Goal: Communication & Community: Ask a question

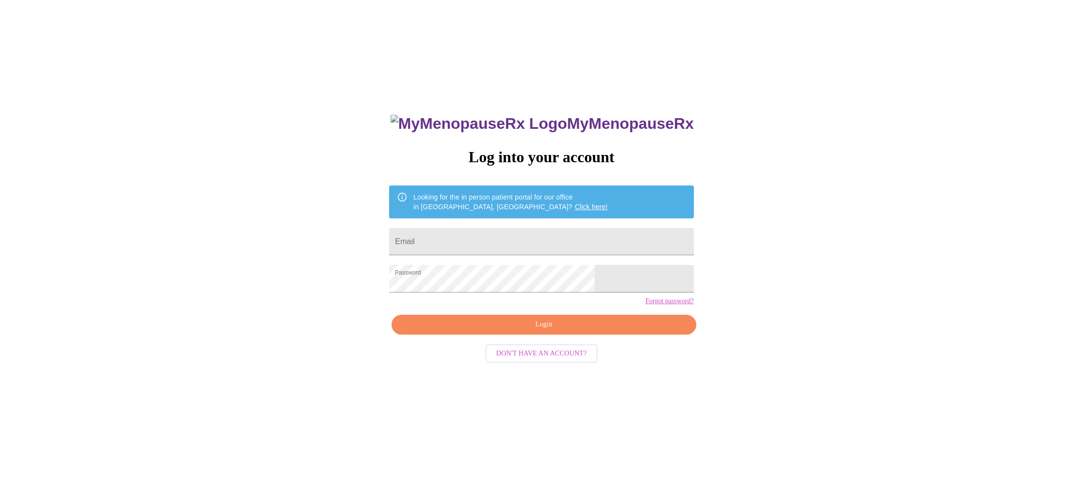
click at [539, 331] on span "Login" at bounding box center [544, 325] width 282 height 12
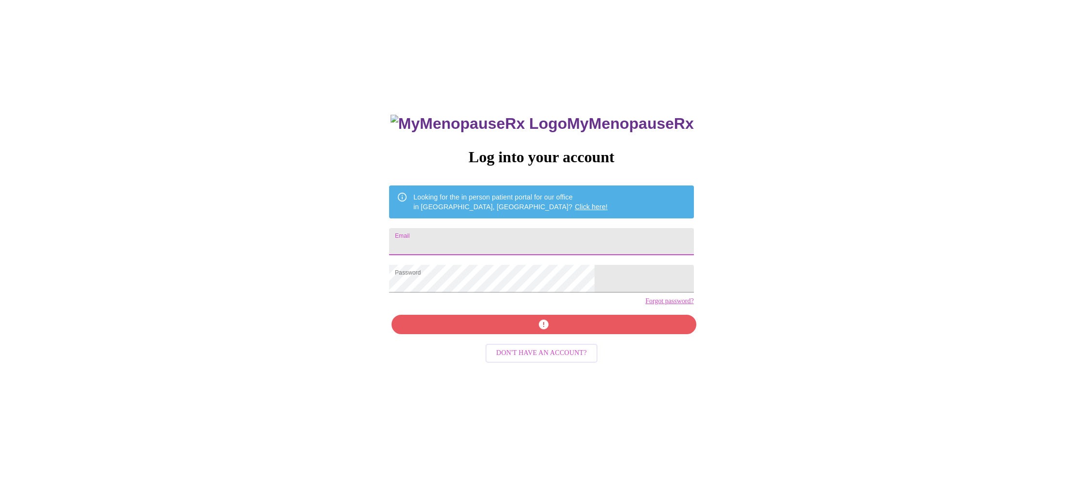
click at [506, 243] on input "Email" at bounding box center [541, 241] width 304 height 27
type input "[EMAIL_ADDRESS][DOMAIN_NAME]"
click at [520, 342] on div "MyMenopauseRx Log into your account Looking for the in person patient portal fo…" at bounding box center [541, 337] width 324 height 477
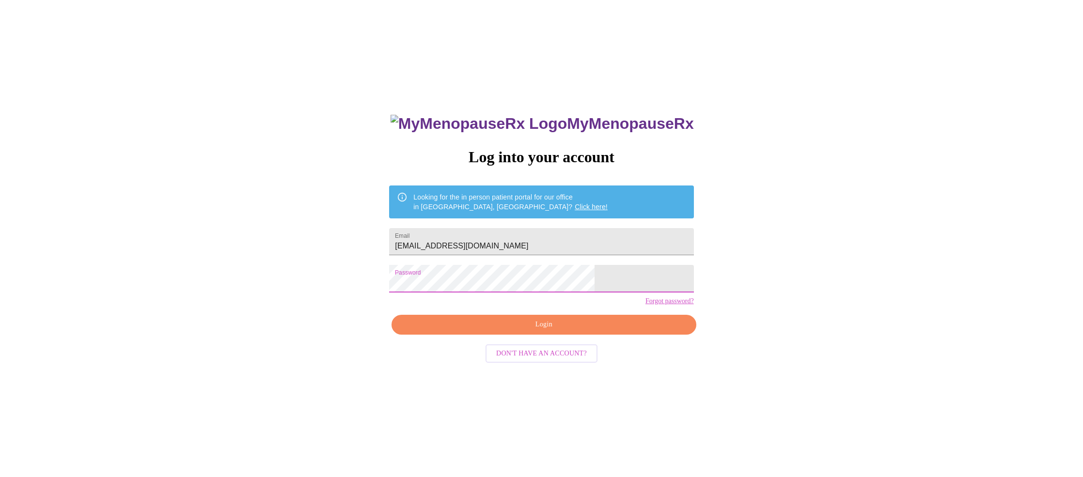
drag, startPoint x: 773, startPoint y: 335, endPoint x: 740, endPoint y: 337, distance: 33.0
click at [773, 335] on div "MyMenopauseRx Log into your account Looking for the in person patient portal fo…" at bounding box center [541, 290] width 1075 height 573
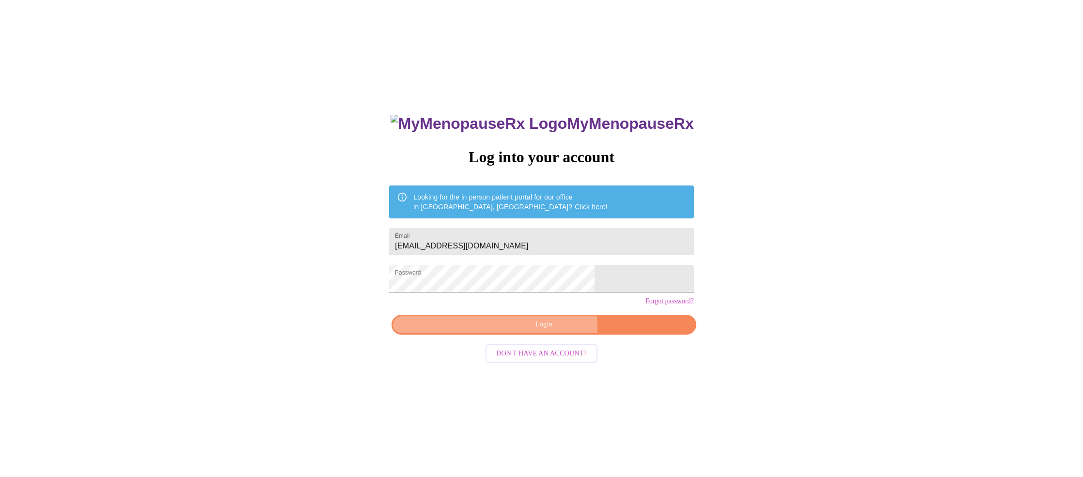
click at [544, 331] on span "Login" at bounding box center [544, 325] width 282 height 12
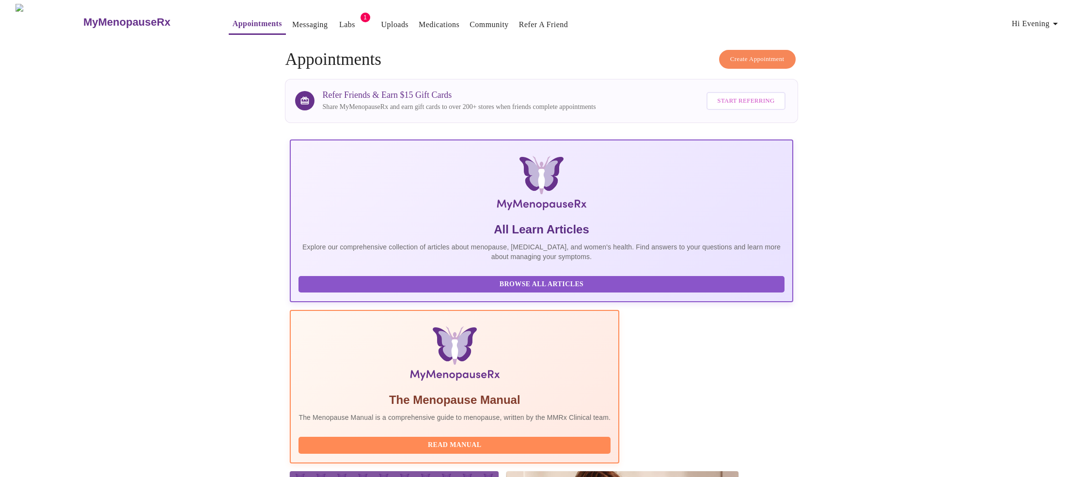
click at [423, 25] on link "Medications" at bounding box center [439, 25] width 41 height 14
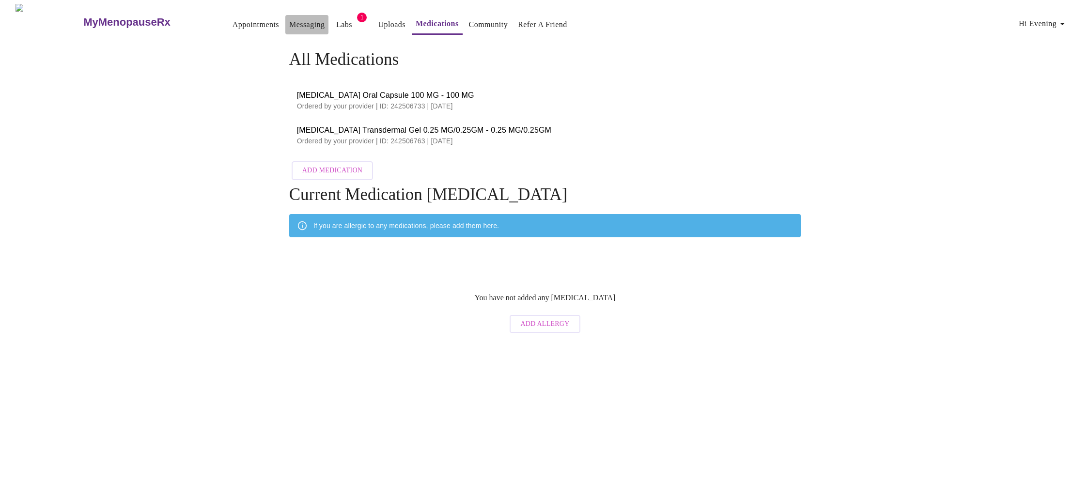
click at [289, 22] on link "Messaging" at bounding box center [306, 25] width 35 height 14
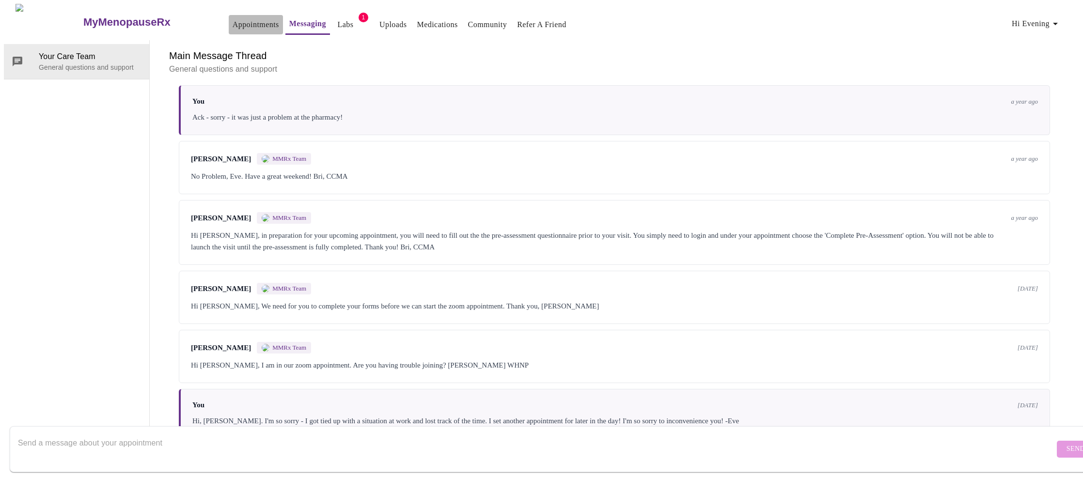
click at [234, 24] on link "Appointments" at bounding box center [256, 25] width 47 height 14
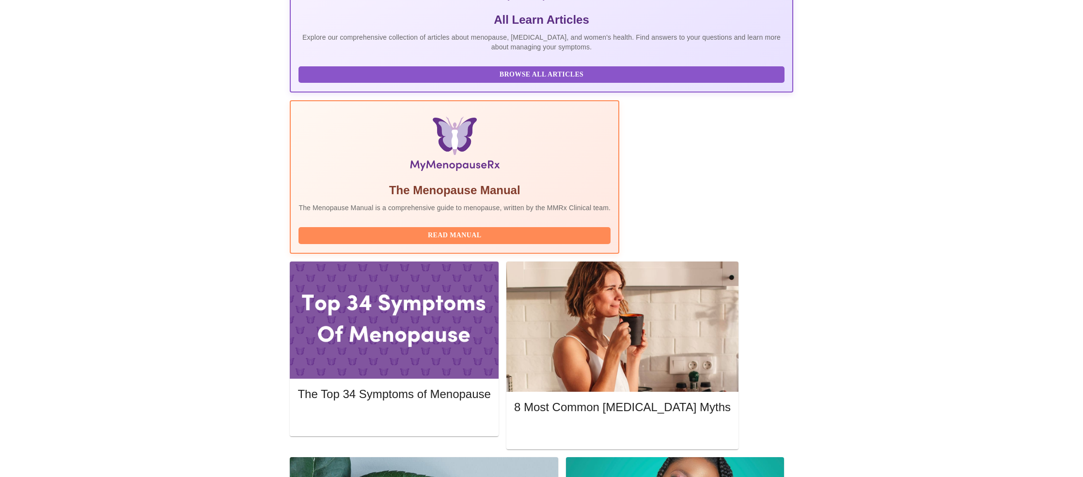
scroll to position [269, 0]
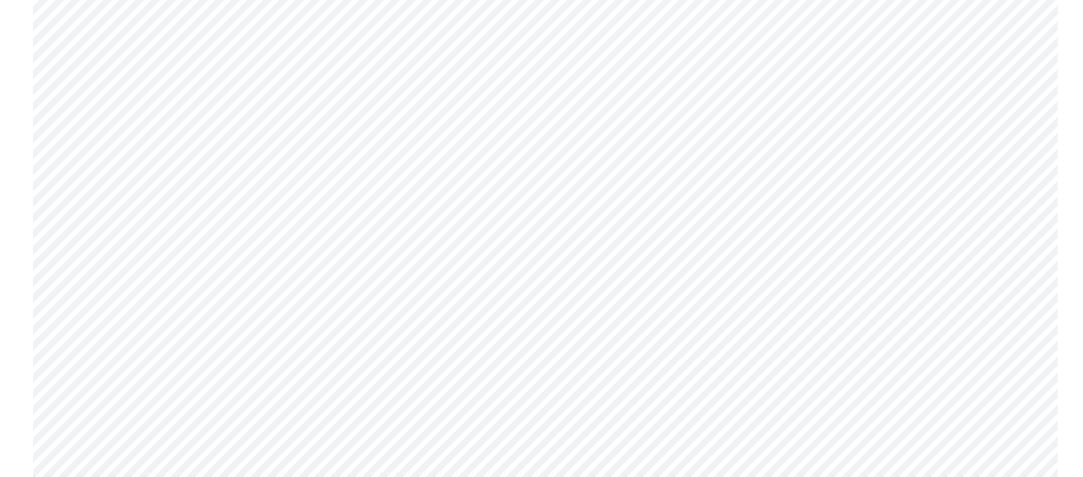
scroll to position [3255, 0]
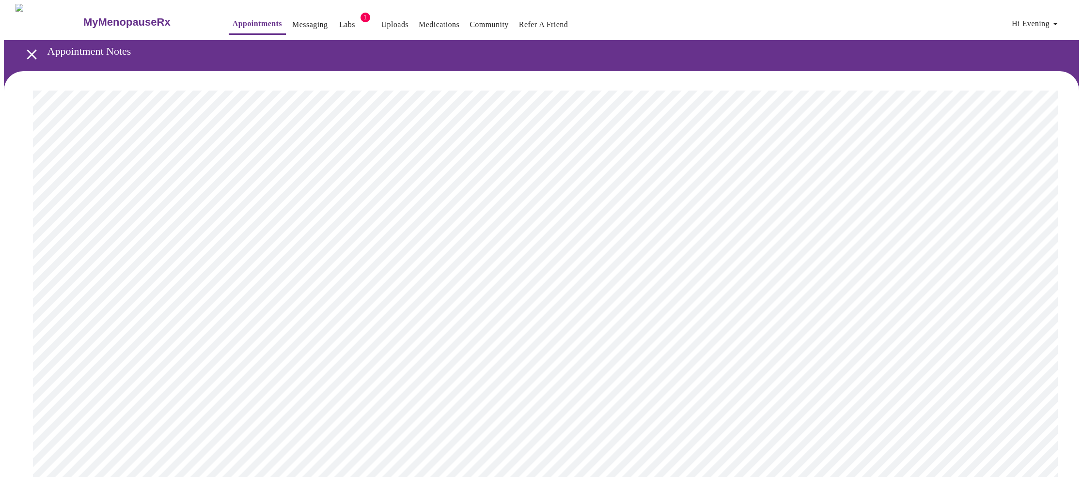
click at [421, 21] on link "Medications" at bounding box center [439, 25] width 41 height 14
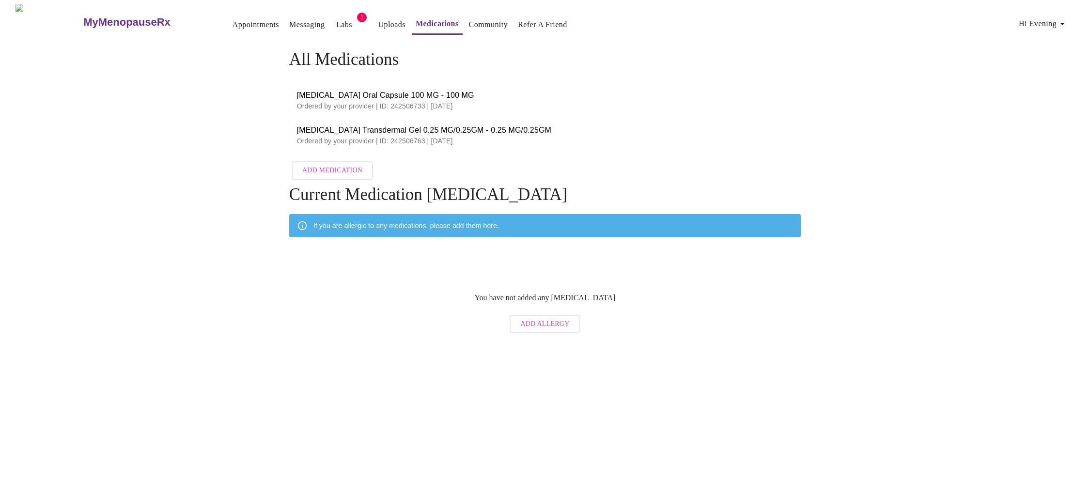
click at [463, 140] on p "Ordered by your provider | ID: 242506763 | [DATE]" at bounding box center [545, 141] width 497 height 10
click at [451, 92] on span "[MEDICAL_DATA] Oral Capsule 100 MG - 100 MG" at bounding box center [545, 96] width 497 height 12
click at [336, 21] on link "Labs" at bounding box center [344, 25] width 16 height 14
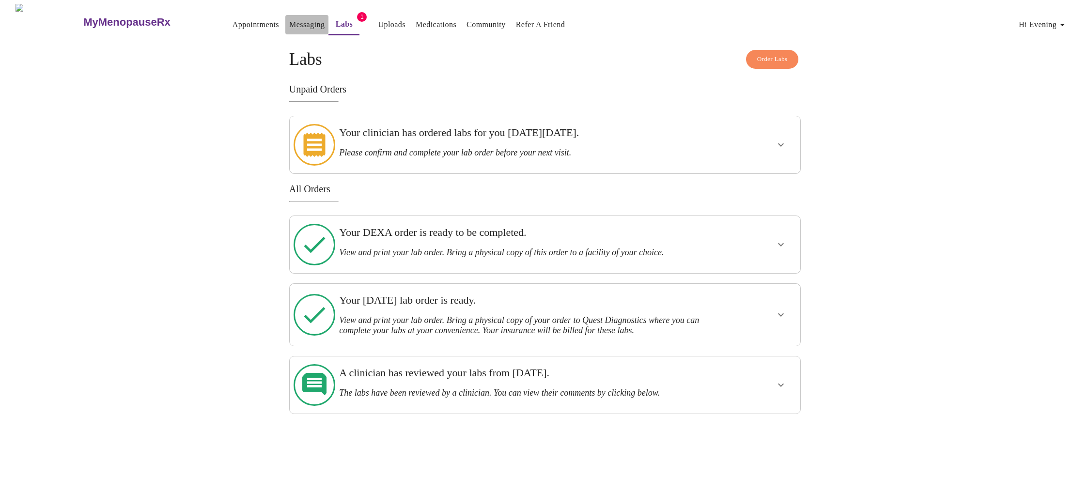
click at [289, 23] on link "Messaging" at bounding box center [306, 25] width 35 height 14
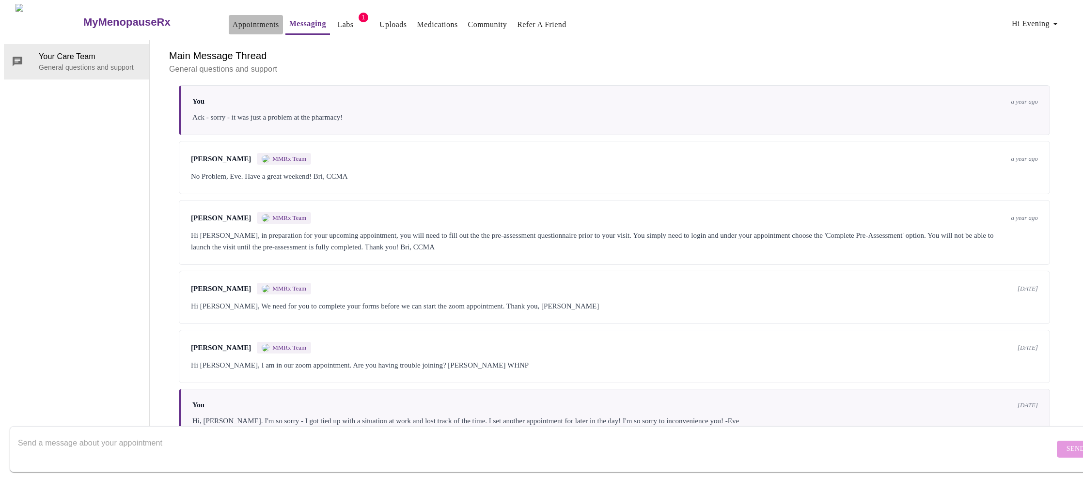
click at [233, 24] on link "Appointments" at bounding box center [256, 25] width 47 height 14
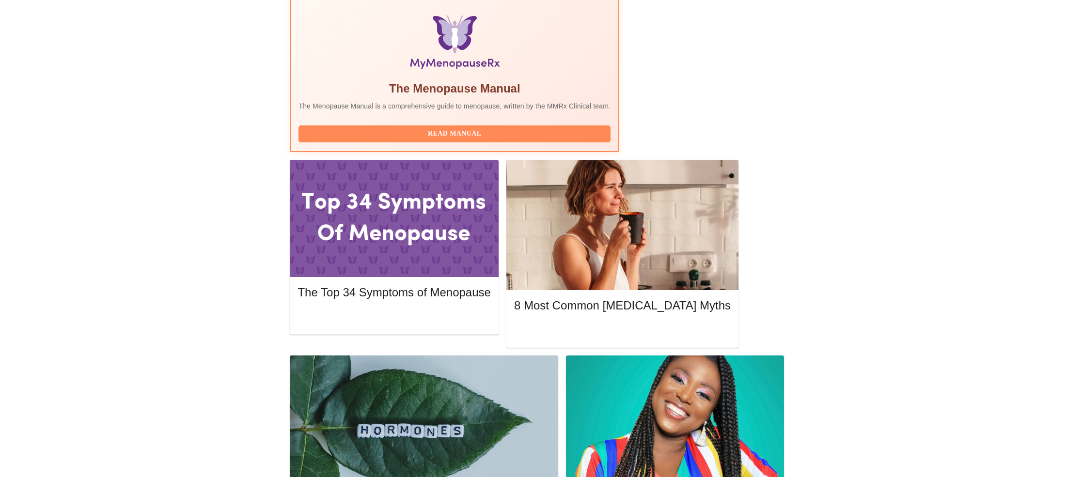
scroll to position [356, 0]
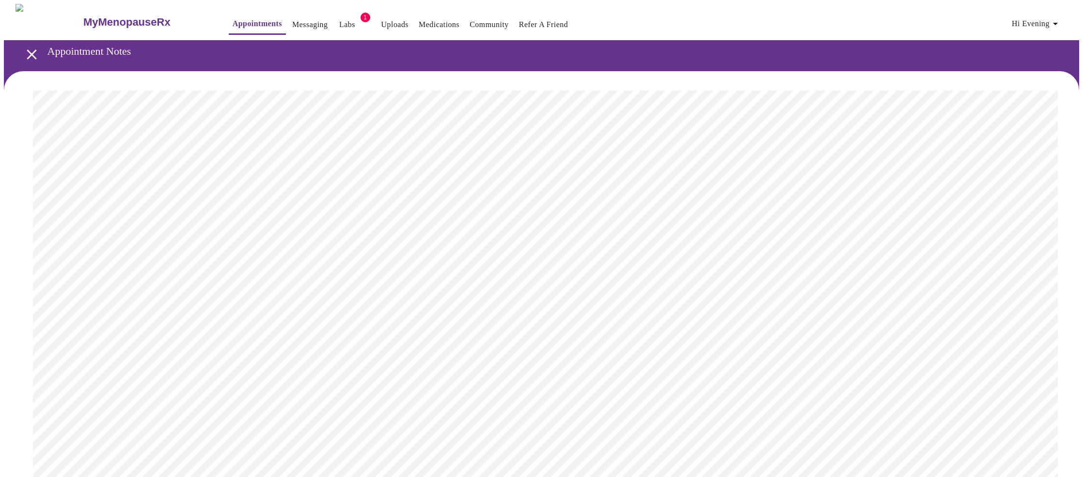
click at [1052, 23] on span "Hi Evening" at bounding box center [1036, 24] width 49 height 14
click at [1047, 17] on li "Settings" at bounding box center [1039, 20] width 45 height 17
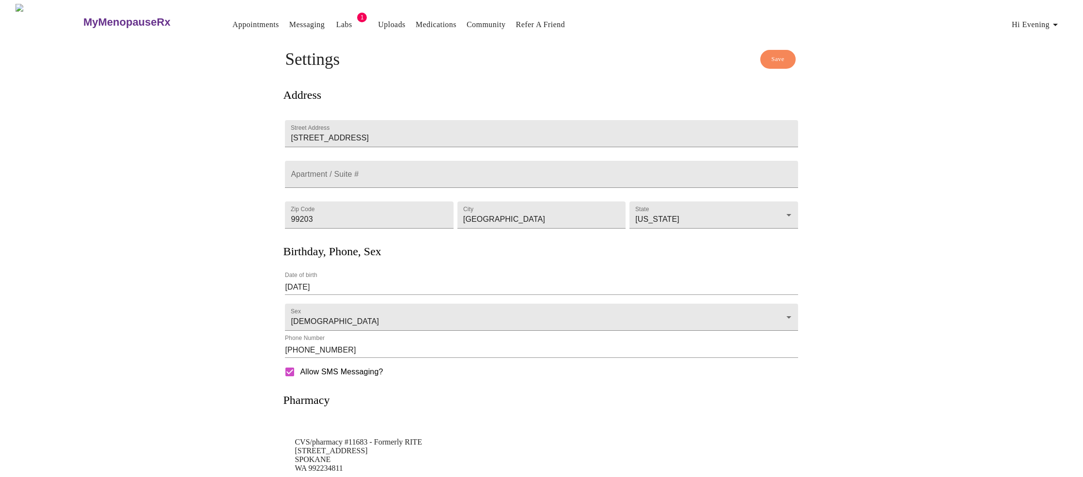
click at [289, 21] on link "Messaging" at bounding box center [306, 25] width 35 height 14
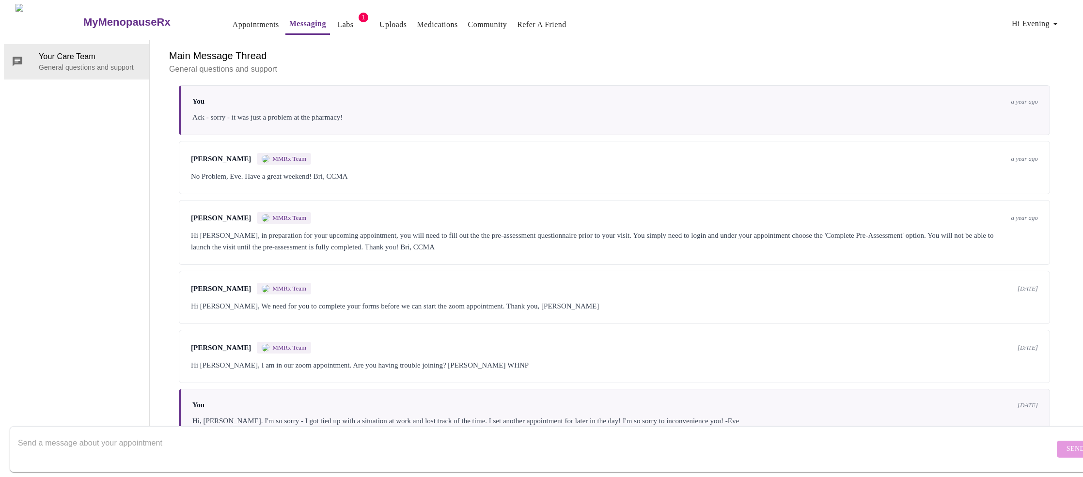
scroll to position [432, 0]
click at [242, 436] on textarea "Send a message about your appointment" at bounding box center [536, 449] width 1037 height 31
type textarea "G"
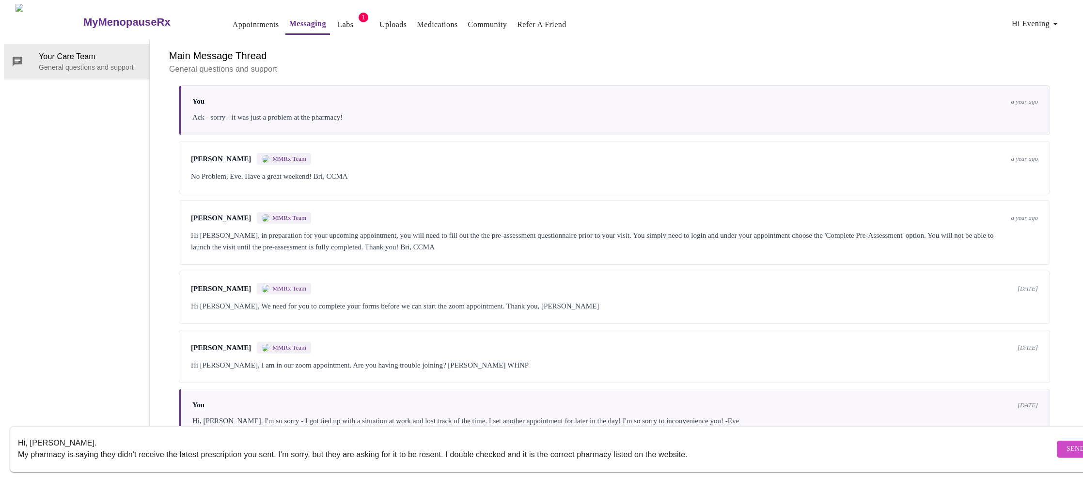
scroll to position [0, 0]
type textarea "Hi, [PERSON_NAME]. My pharmacy is saying they didn't receive the latest prescri…"
click at [233, 18] on link "Appointments" at bounding box center [256, 25] width 47 height 14
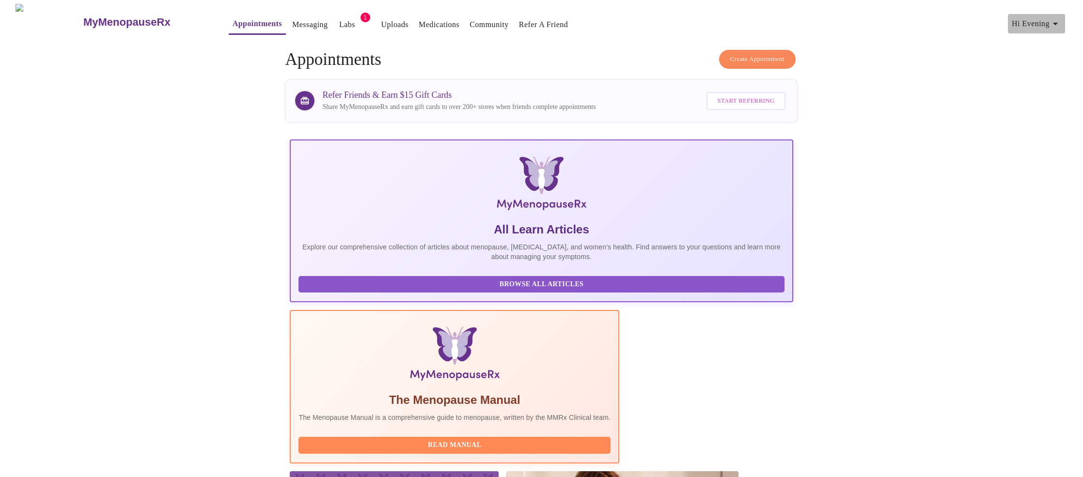
click at [1042, 22] on span "Hi Evening" at bounding box center [1036, 24] width 49 height 14
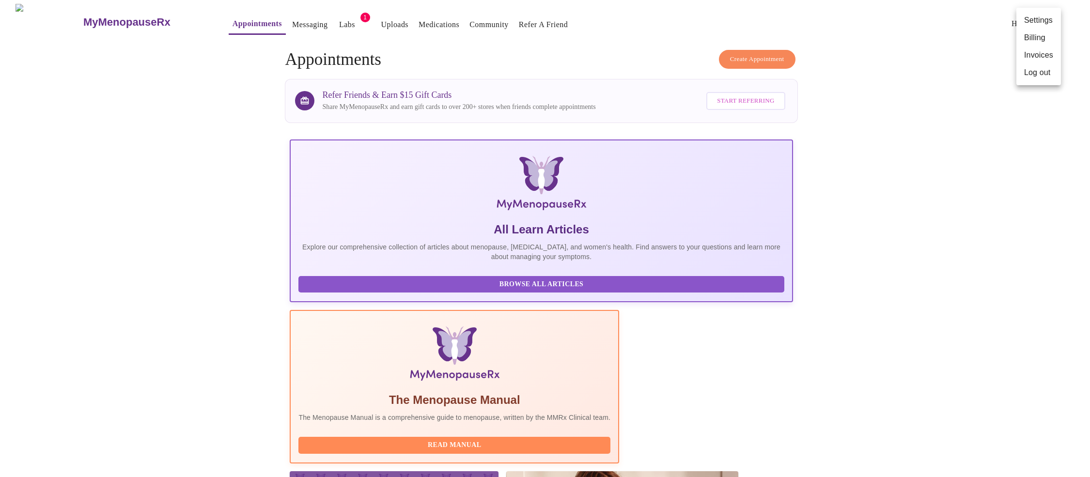
click at [1037, 21] on li "Settings" at bounding box center [1039, 20] width 45 height 17
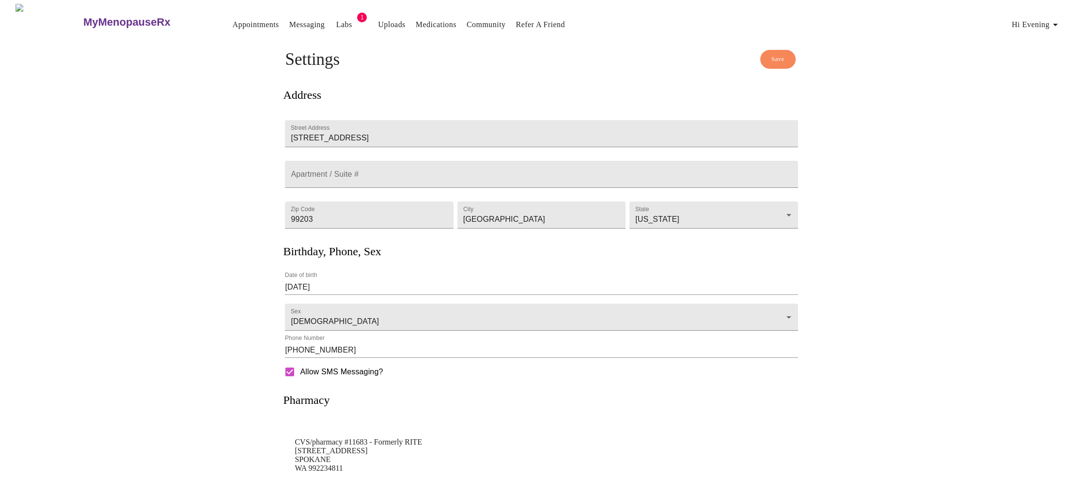
click at [289, 24] on link "Messaging" at bounding box center [306, 25] width 35 height 14
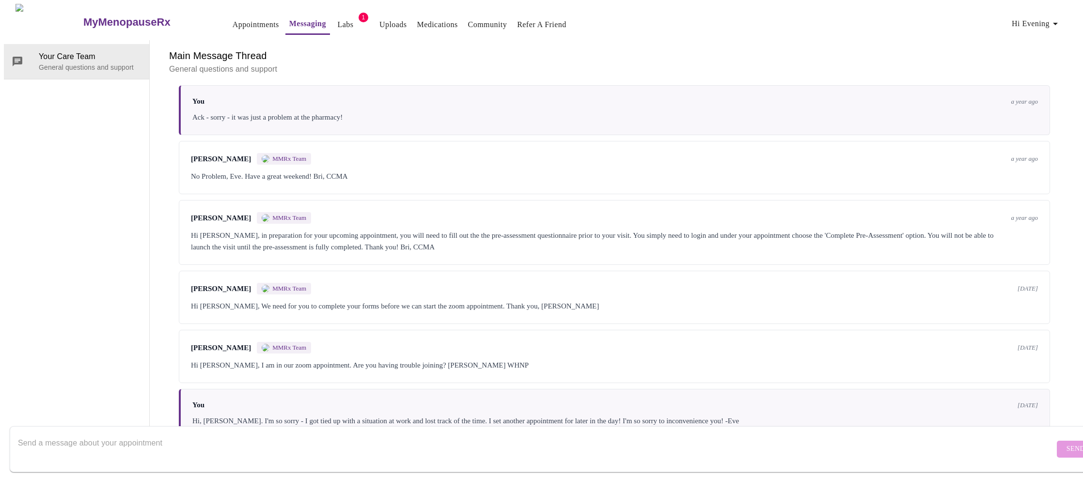
scroll to position [432, 0]
click at [161, 437] on textarea "Send a message about your appointment" at bounding box center [536, 449] width 1037 height 31
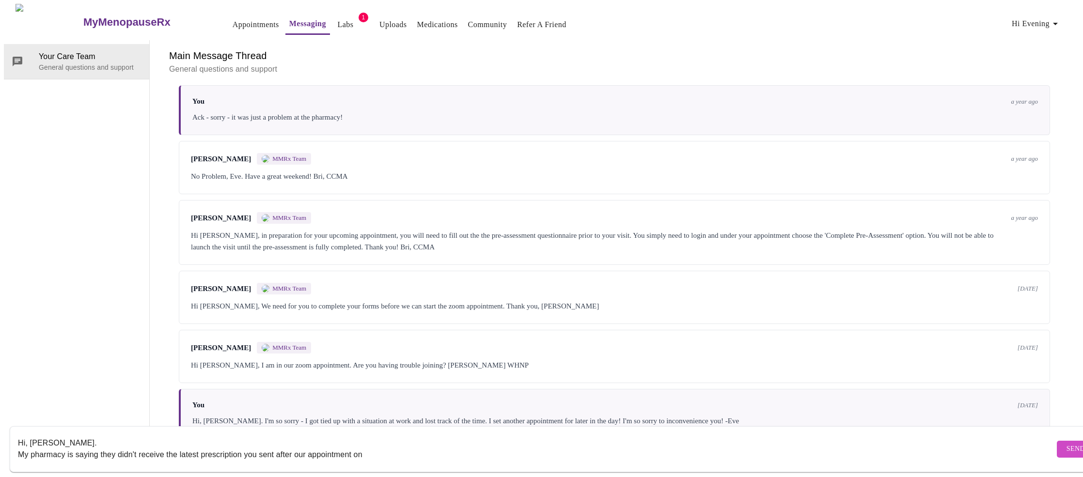
drag, startPoint x: 369, startPoint y: 447, endPoint x: 5, endPoint y: 433, distance: 363.7
click at [5, 433] on div "MyMenopauseRx Appointments Messaging Labs 1 Uploads Medications Community Refer…" at bounding box center [541, 221] width 1075 height 435
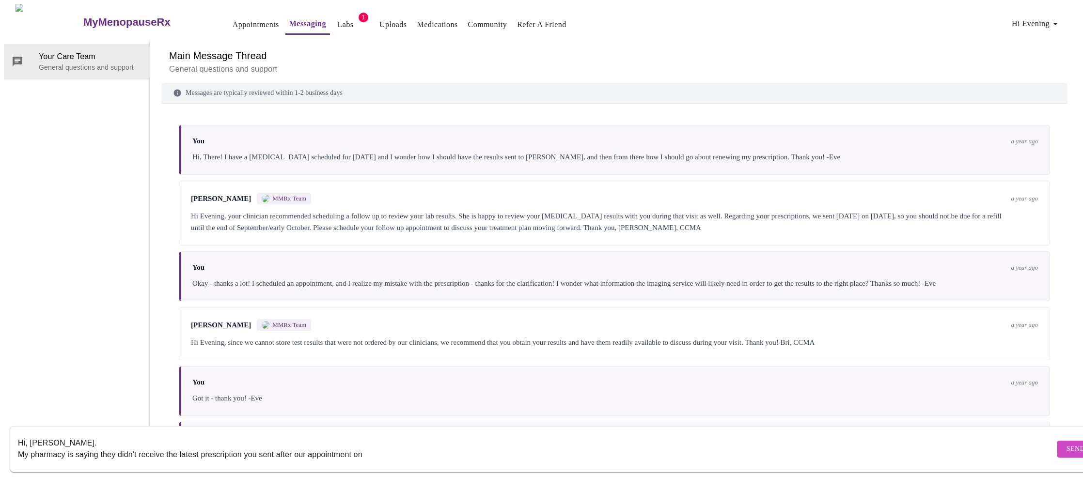
scroll to position [0, 0]
type textarea "Hi, [PERSON_NAME]. My pharmacy is saying they didn't receive the latest prescri…"
click at [233, 21] on link "Appointments" at bounding box center [256, 25] width 47 height 14
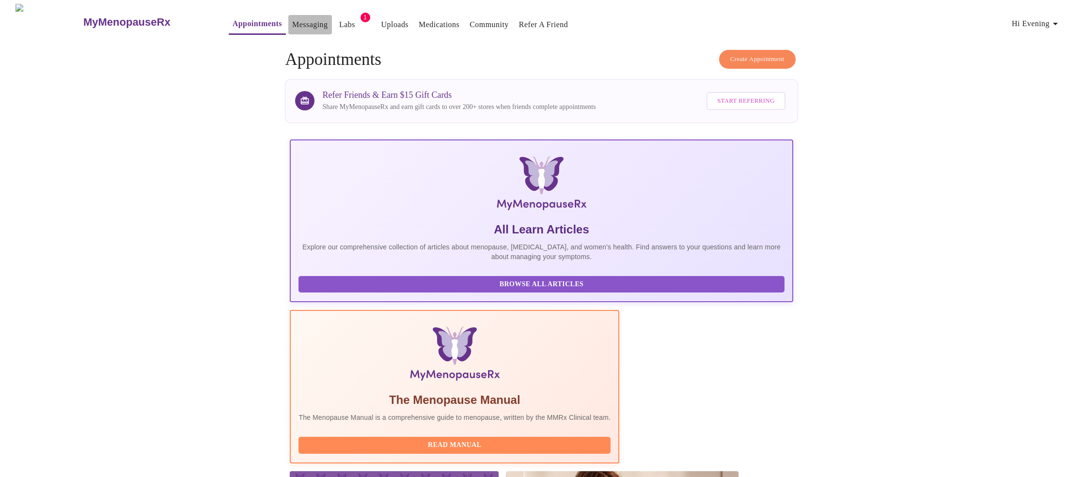
click at [292, 20] on link "Messaging" at bounding box center [309, 25] width 35 height 14
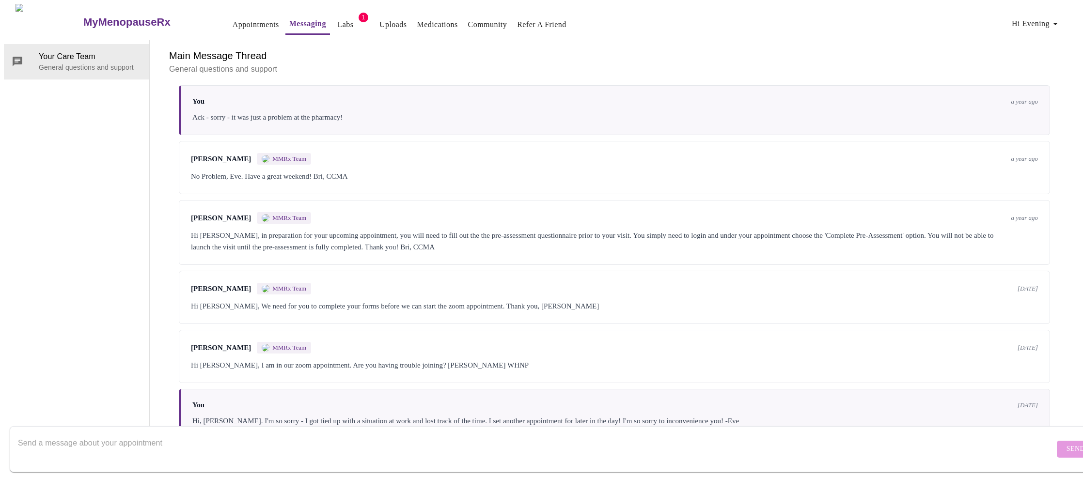
scroll to position [432, 0]
click at [332, 440] on textarea "Send a message about your appointment" at bounding box center [536, 449] width 1037 height 31
paste textarea "Hi, [PERSON_NAME]. My pharmacy is saying they didn't receive the latest prescri…"
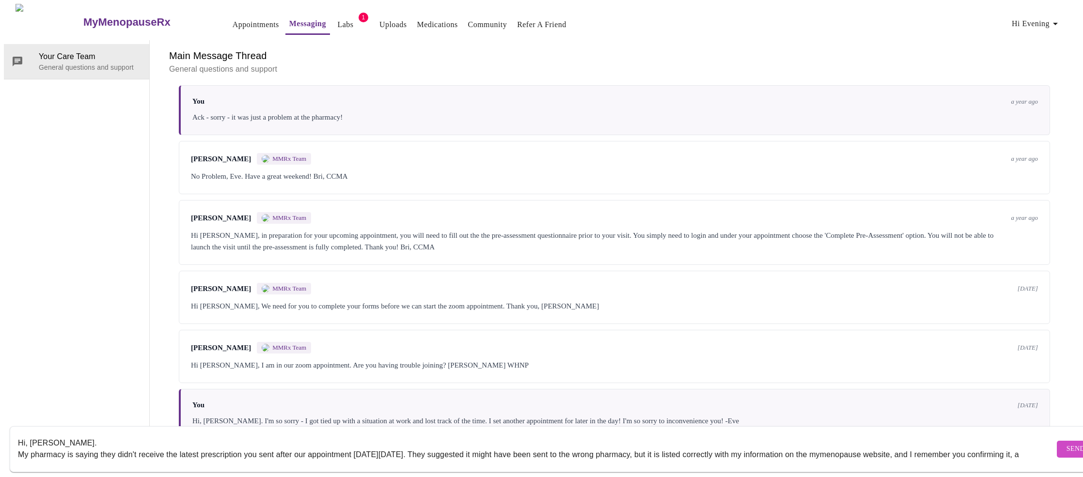
scroll to position [6, 0]
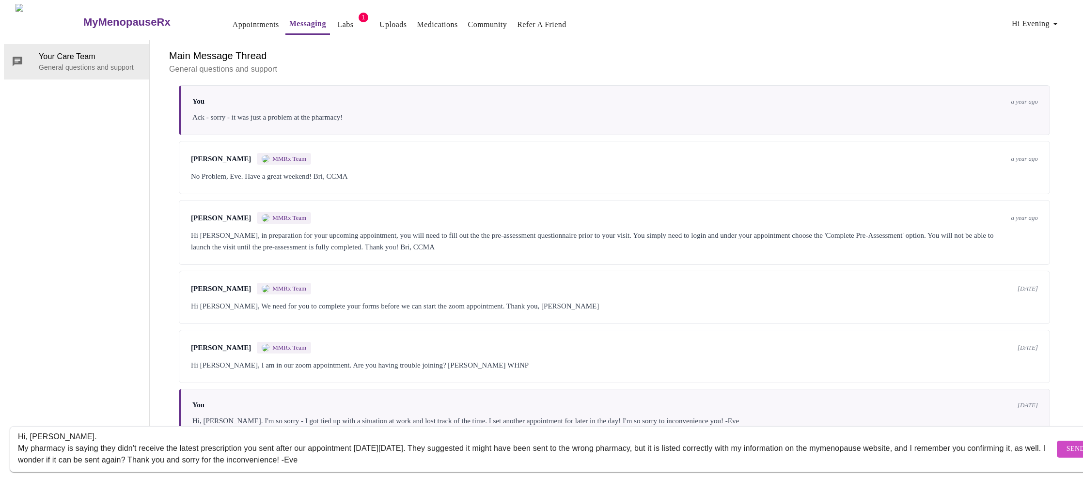
type textarea "Hi, [PERSON_NAME]. My pharmacy is saying they didn't receive the latest prescri…"
click at [1067, 443] on span "Send" at bounding box center [1076, 449] width 18 height 12
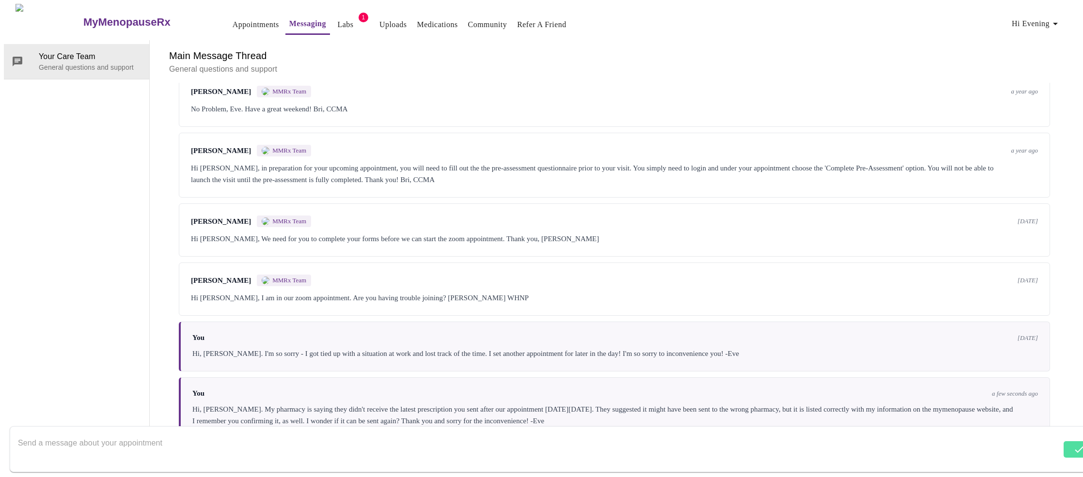
scroll to position [502, 0]
